Goal: Information Seeking & Learning: Find specific fact

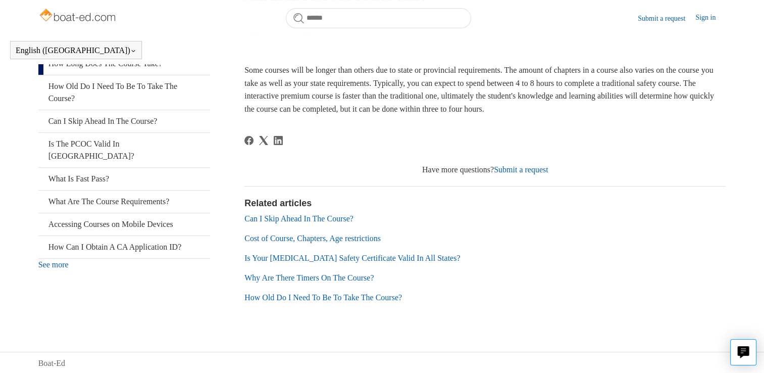
click at [344, 223] on link "Can I Skip Ahead In The Course?" at bounding box center [299, 218] width 109 height 9
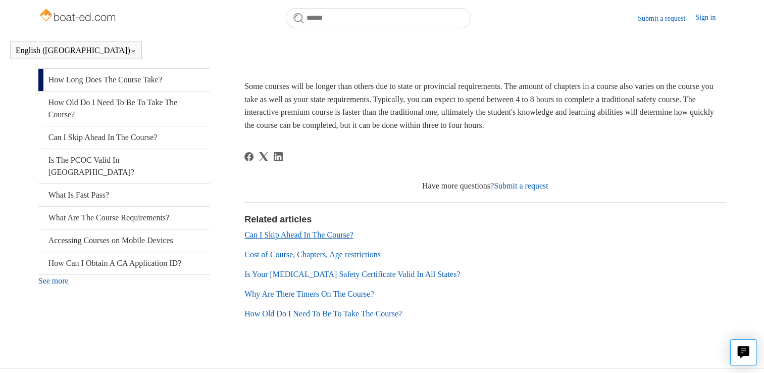
scroll to position [202, 0]
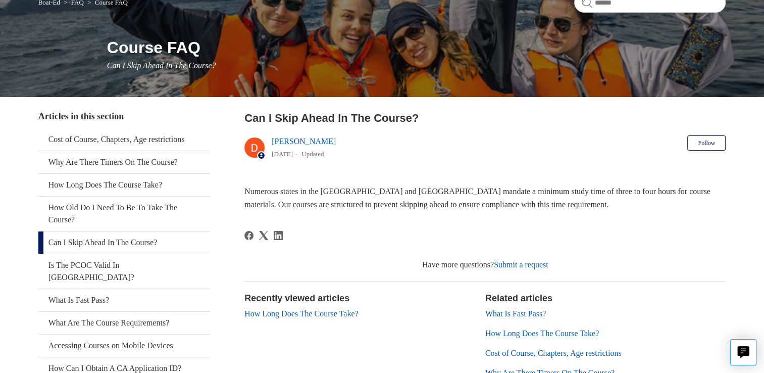
scroll to position [152, 0]
